Goal: Check status: Check status

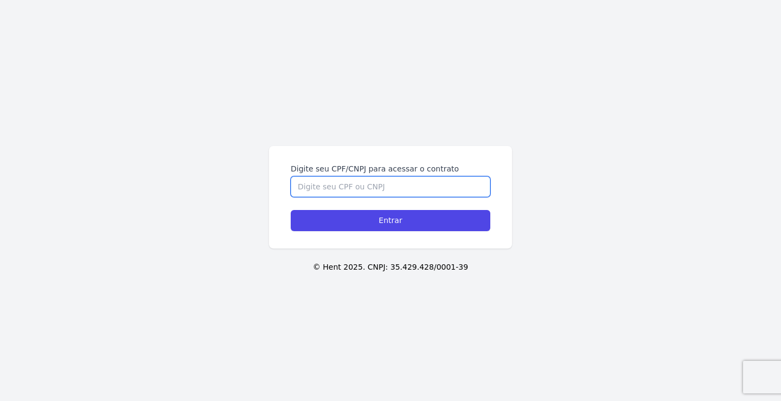
click at [338, 180] on input "Digite seu CPF/CNPJ para acessar o contrato" at bounding box center [391, 186] width 200 height 21
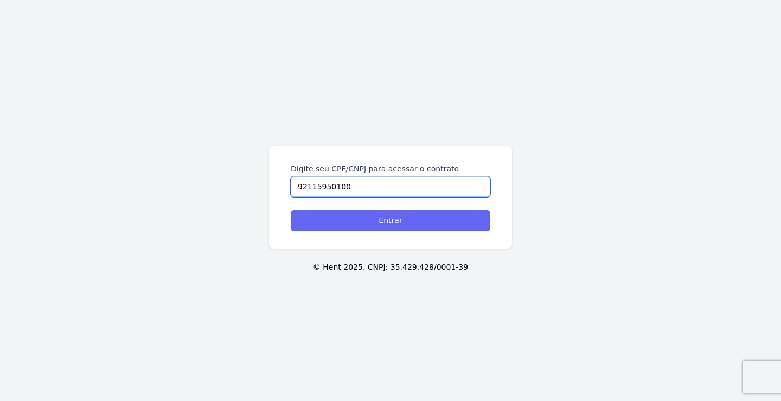
type input "92115950100"
click at [396, 225] on input "Entrar" at bounding box center [391, 220] width 200 height 21
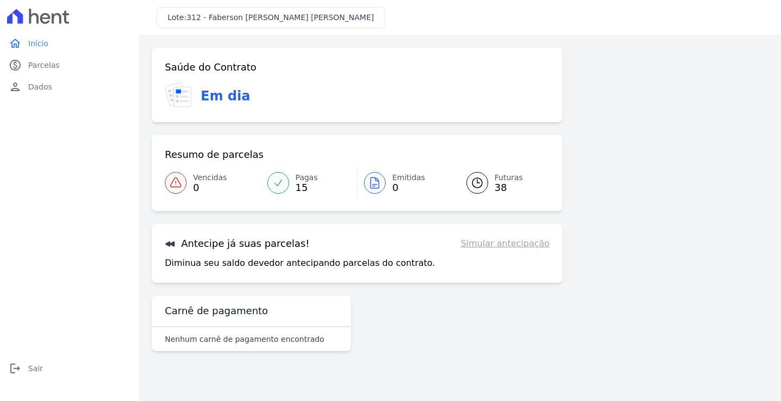
click at [301, 189] on span "15" at bounding box center [307, 187] width 22 height 9
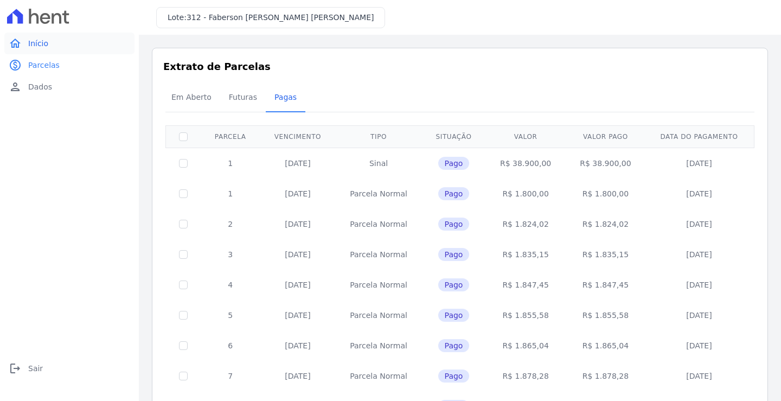
click at [42, 41] on span "Início" at bounding box center [38, 43] width 20 height 11
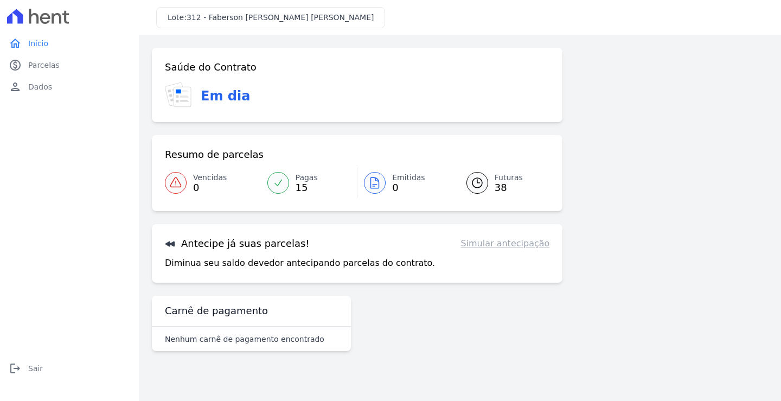
click at [505, 183] on span "38" at bounding box center [509, 187] width 28 height 9
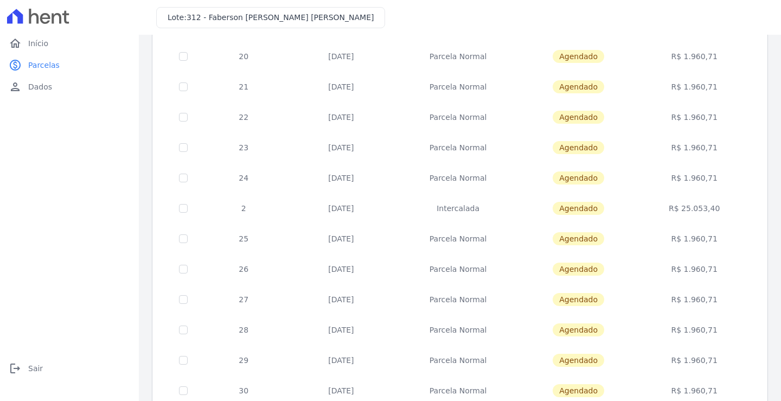
scroll to position [418, 0]
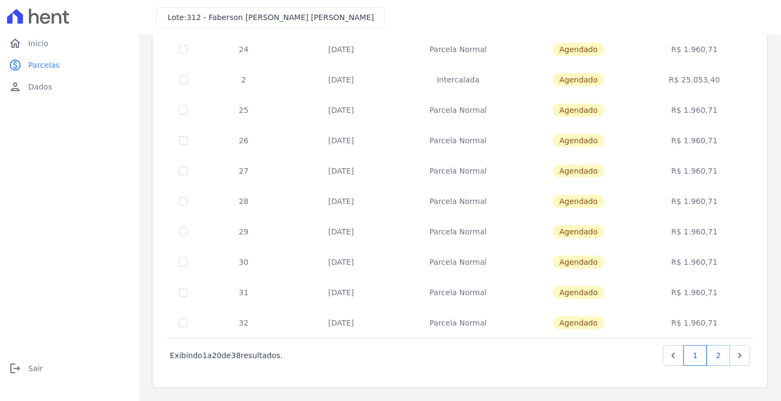
click at [717, 353] on link "2" at bounding box center [718, 355] width 23 height 21
